Goal: Transaction & Acquisition: Purchase product/service

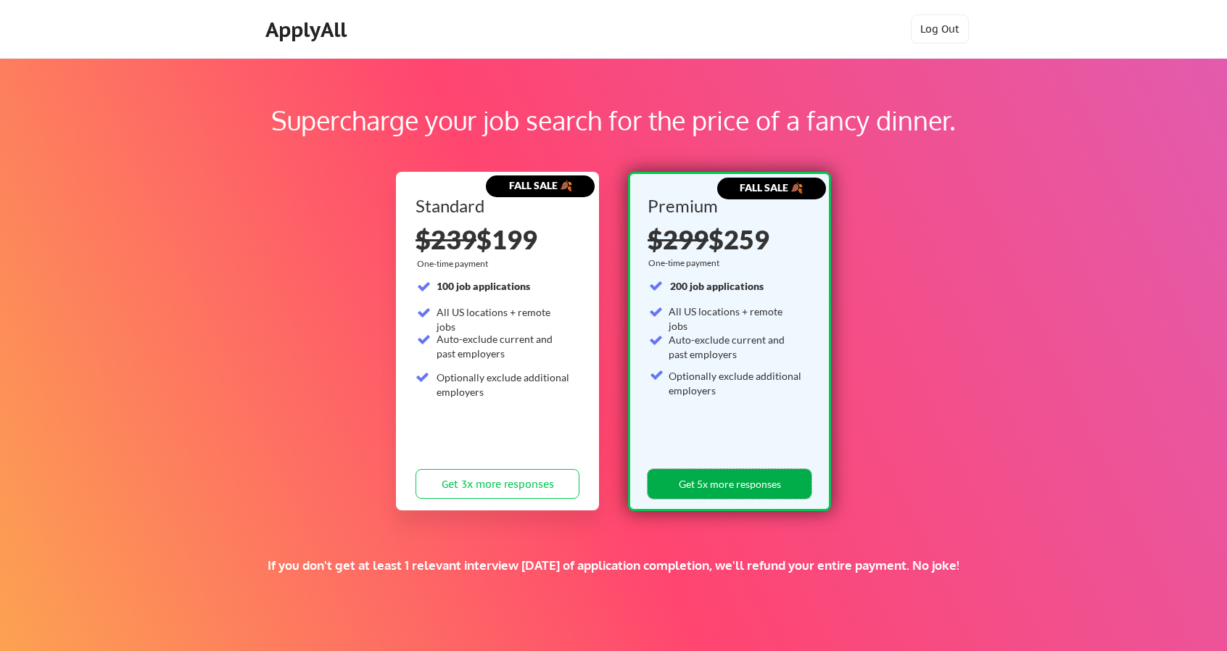
click at [758, 489] on button "Get 5x more responses" at bounding box center [729, 484] width 164 height 30
click at [395, 140] on div "Supercharge your job search for the price of a fancy dinner." at bounding box center [613, 128] width 1070 height 54
drag, startPoint x: 679, startPoint y: 483, endPoint x: 688, endPoint y: 481, distance: 9.7
click at [688, 481] on button "Get 5x more responses" at bounding box center [729, 484] width 164 height 30
click at [686, 501] on div "Premium $299 $259 One-time payment 200 job applications All US locations + remo…" at bounding box center [729, 351] width 165 height 308
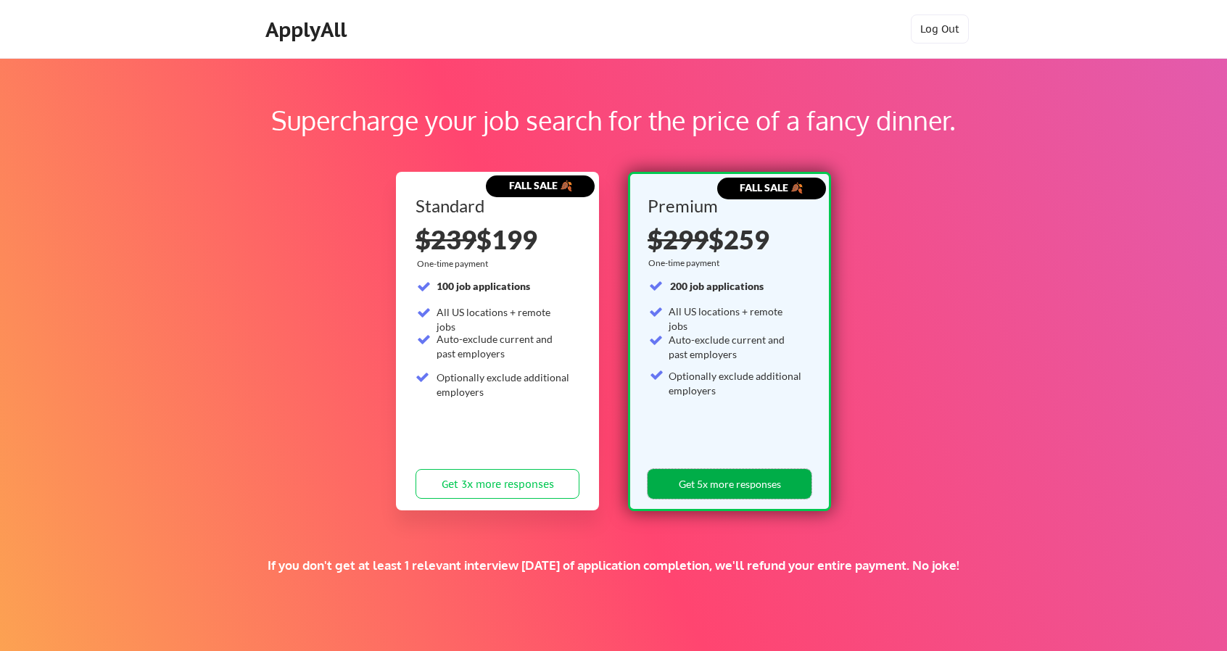
click at [703, 492] on button "Get 5x more responses" at bounding box center [729, 484] width 164 height 30
